Goal: Information Seeking & Learning: Learn about a topic

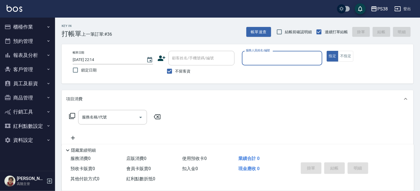
click at [33, 30] on button "櫃檯作業" at bounding box center [27, 27] width 51 height 14
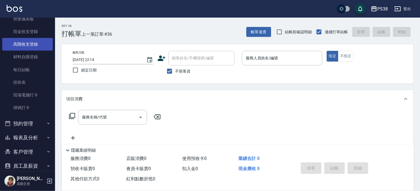
scroll to position [137, 0]
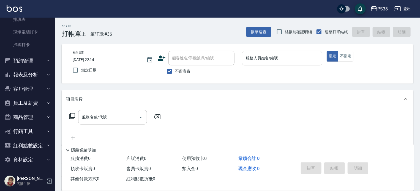
click at [29, 75] on button "報表及分析" at bounding box center [27, 75] width 51 height 14
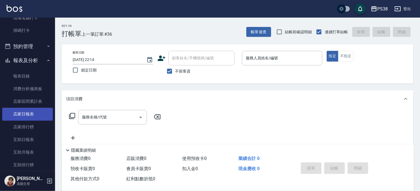
scroll to position [165, 0]
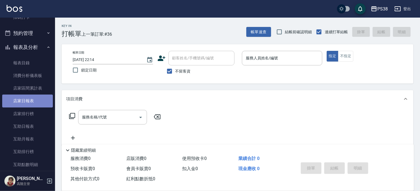
click at [38, 100] on link "店家日報表" at bounding box center [27, 101] width 51 height 13
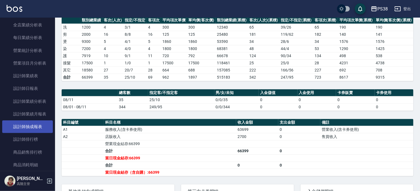
scroll to position [357, 0]
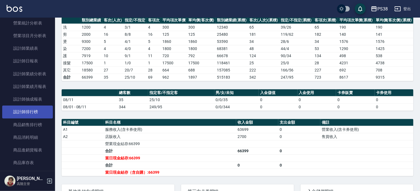
click at [33, 113] on link "設計師排行榜" at bounding box center [27, 112] width 51 height 13
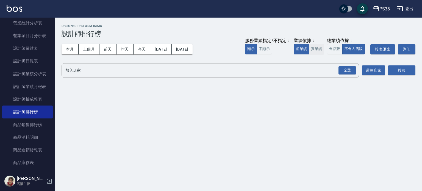
click at [320, 50] on button "實業績" at bounding box center [316, 49] width 15 height 11
click at [345, 73] on div "全選" at bounding box center [348, 70] width 18 height 9
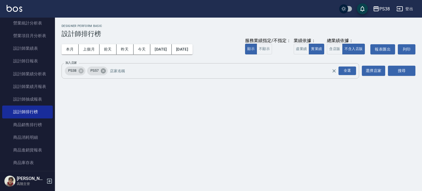
click at [102, 72] on icon at bounding box center [103, 70] width 5 height 5
click at [415, 70] on button "搜尋" at bounding box center [401, 71] width 27 height 10
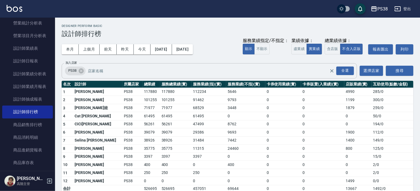
scroll to position [7, 0]
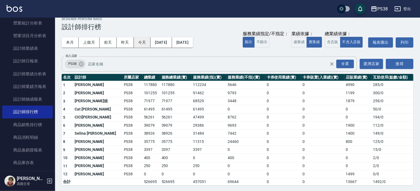
click at [147, 44] on button "今天" at bounding box center [142, 42] width 17 height 10
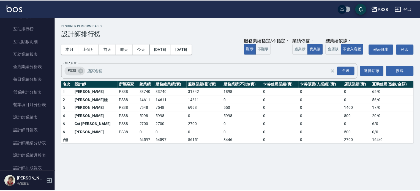
scroll to position [275, 0]
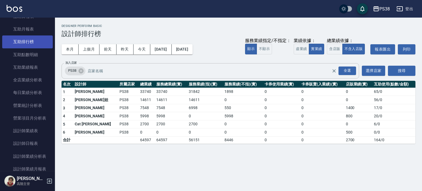
click at [32, 42] on link "互助排行榜" at bounding box center [27, 41] width 51 height 13
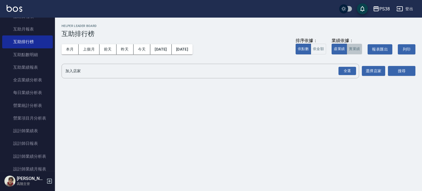
click at [358, 49] on button "實業績" at bounding box center [354, 49] width 15 height 11
click at [350, 73] on div "全選" at bounding box center [348, 71] width 18 height 9
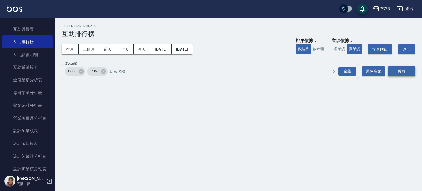
click at [399, 73] on button "搜尋" at bounding box center [401, 71] width 27 height 10
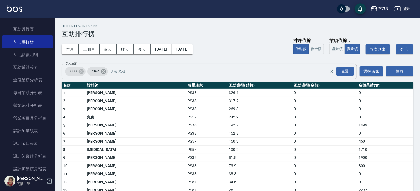
click at [106, 72] on icon at bounding box center [103, 71] width 5 height 5
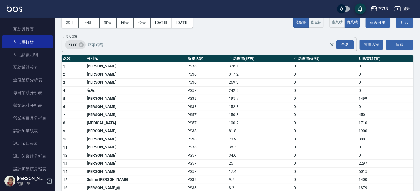
scroll to position [26, 0]
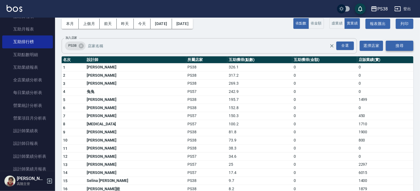
click at [401, 47] on button "搜尋" at bounding box center [399, 46] width 27 height 10
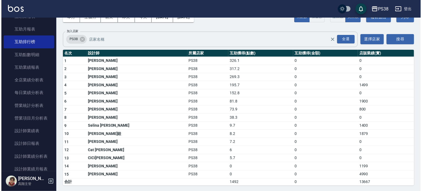
scroll to position [0, 0]
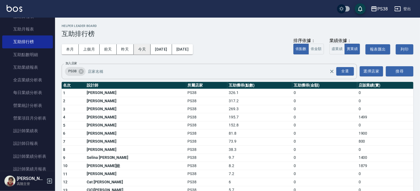
click at [144, 51] on button "今天" at bounding box center [142, 49] width 17 height 10
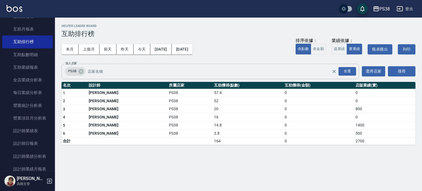
click at [191, 174] on div "PS38 [DATE] - [DATE] 互助排行榜 列印時間： [DATE][PHONE_NUMBER]:16 Helper Leader Board 互助…" at bounding box center [211, 95] width 422 height 191
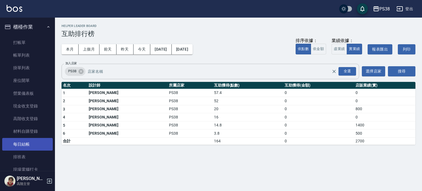
click at [34, 146] on link "每日結帳" at bounding box center [27, 144] width 51 height 13
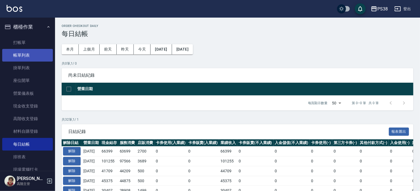
click at [30, 51] on link "帳單列表" at bounding box center [27, 55] width 51 height 13
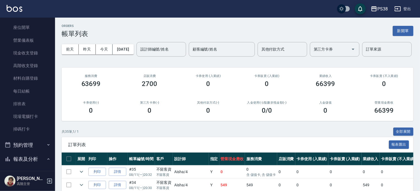
scroll to position [55, 0]
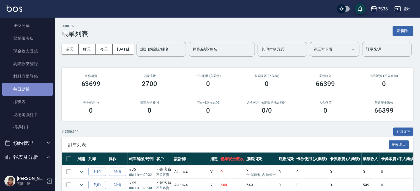
click at [39, 88] on link "每日結帳" at bounding box center [27, 89] width 51 height 13
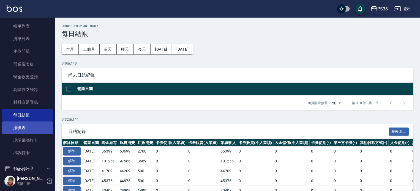
scroll to position [137, 0]
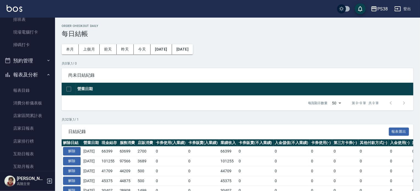
click at [37, 61] on button "預約管理" at bounding box center [27, 61] width 51 height 14
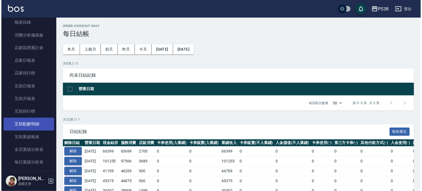
scroll to position [247, 0]
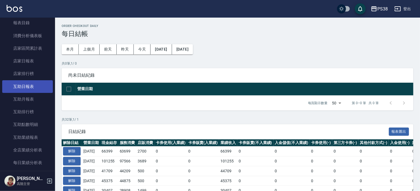
click at [31, 80] on link "互助日報表" at bounding box center [27, 86] width 51 height 13
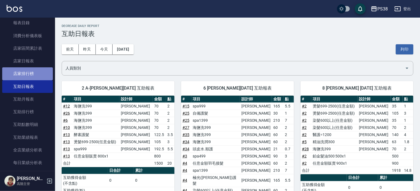
click at [38, 70] on link "店家排行榜" at bounding box center [27, 73] width 51 height 13
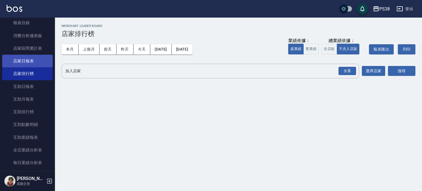
click at [37, 61] on link "店家日報表" at bounding box center [27, 61] width 51 height 13
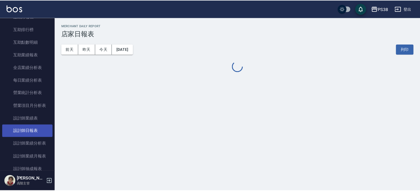
scroll to position [412, 0]
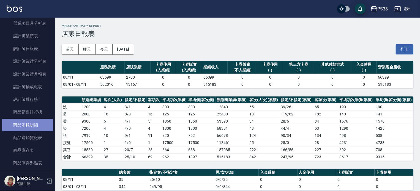
click at [36, 121] on link "商品消耗明細" at bounding box center [27, 125] width 51 height 13
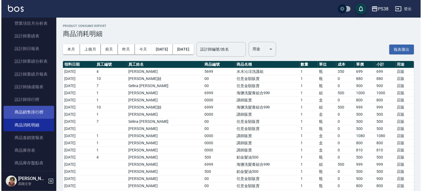
scroll to position [440, 0]
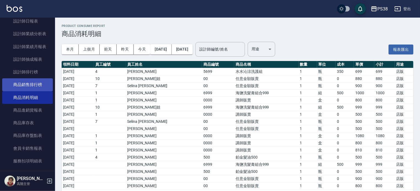
click at [39, 81] on link "商品銷售排行榜" at bounding box center [27, 84] width 51 height 13
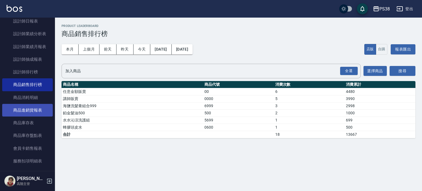
click at [30, 115] on link "商品進銷貨報表" at bounding box center [27, 110] width 51 height 13
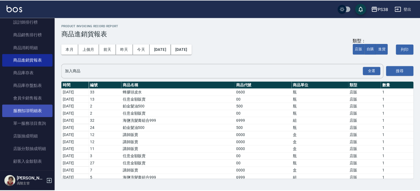
scroll to position [495, 0]
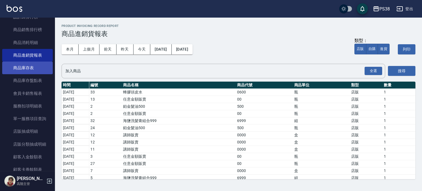
click at [31, 64] on link "商品庫存表" at bounding box center [27, 68] width 51 height 13
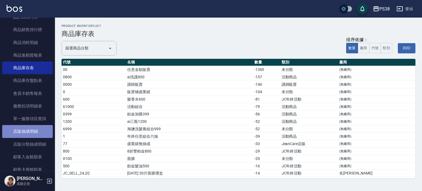
click at [27, 132] on link "店販抽成明細" at bounding box center [27, 131] width 51 height 13
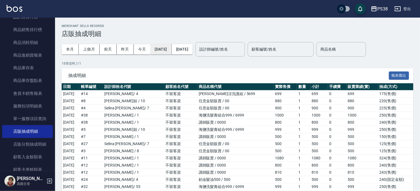
click at [171, 53] on button "[DATE]" at bounding box center [160, 49] width 21 height 10
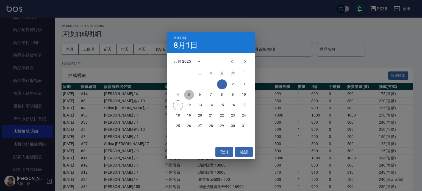
click at [191, 95] on button "5" at bounding box center [189, 95] width 10 height 10
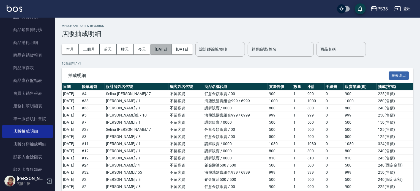
click at [171, 51] on button "[DATE]" at bounding box center [160, 49] width 21 height 10
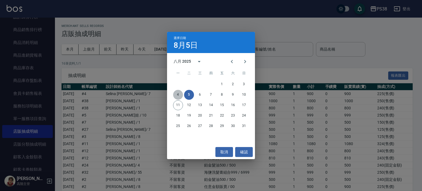
click at [177, 93] on button "4" at bounding box center [178, 95] width 10 height 10
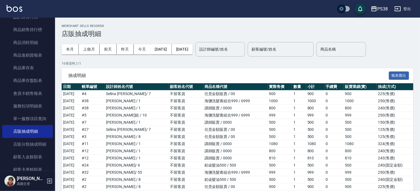
click at [181, 32] on h3 "店販抽成明細" at bounding box center [237, 34] width 351 height 8
click at [168, 46] on button "[DATE]" at bounding box center [160, 49] width 21 height 10
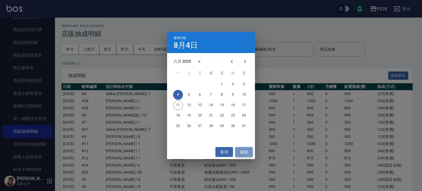
click at [247, 152] on button "確認" at bounding box center [244, 152] width 18 height 10
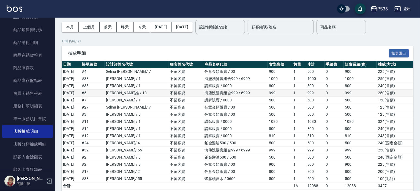
scroll to position [46, 0]
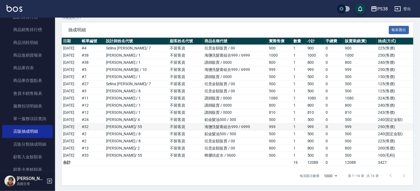
click at [253, 126] on td "海鹽洗髮膏組合999 / 6999" at bounding box center [235, 126] width 65 height 7
click at [252, 133] on td "鉑金髮油500 / 500" at bounding box center [235, 134] width 65 height 7
click at [253, 134] on td "鉑金髮油500 / 500" at bounding box center [235, 134] width 65 height 7
click at [238, 133] on td "鉑金髮油500 / 500" at bounding box center [235, 134] width 65 height 7
click at [235, 153] on td "蜂膠頭皮水 / 0600" at bounding box center [235, 155] width 65 height 7
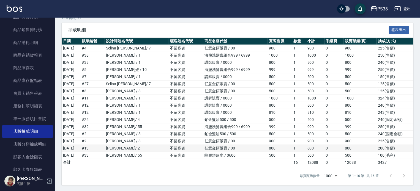
click at [237, 148] on td "任意金額販賣 / 00" at bounding box center [235, 148] width 65 height 7
click at [218, 93] on td "任意金額販賣 / 00" at bounding box center [235, 91] width 65 height 7
